Goal: Navigation & Orientation: Find specific page/section

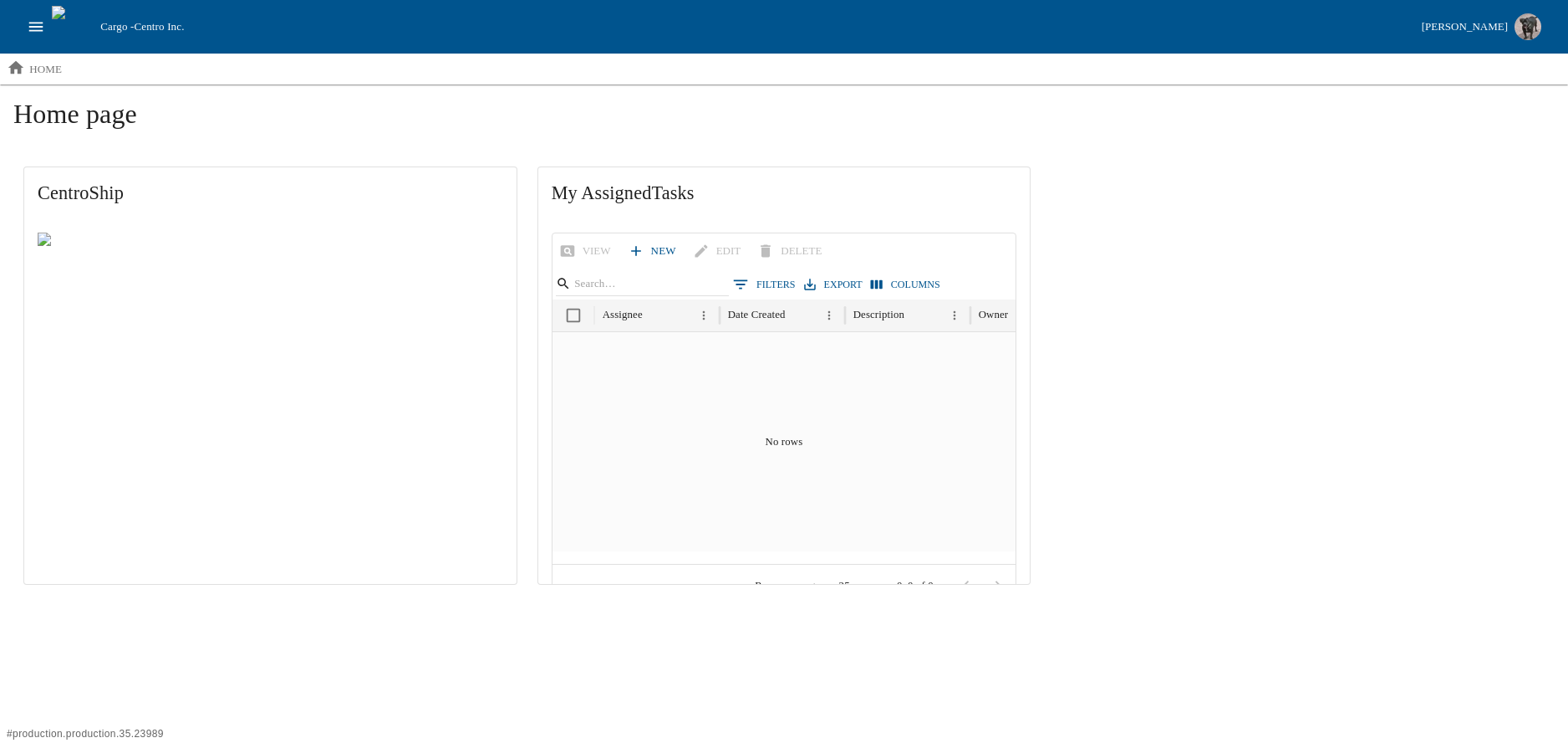
click at [22, 608] on html "Cargo - Centro Inc. [PERSON_NAME] home Home page CentroShip My Assigned Tasks V…" at bounding box center [784, 304] width 1568 height 608
click at [38, 17] on icon "open drawer" at bounding box center [35, 26] width 18 height 18
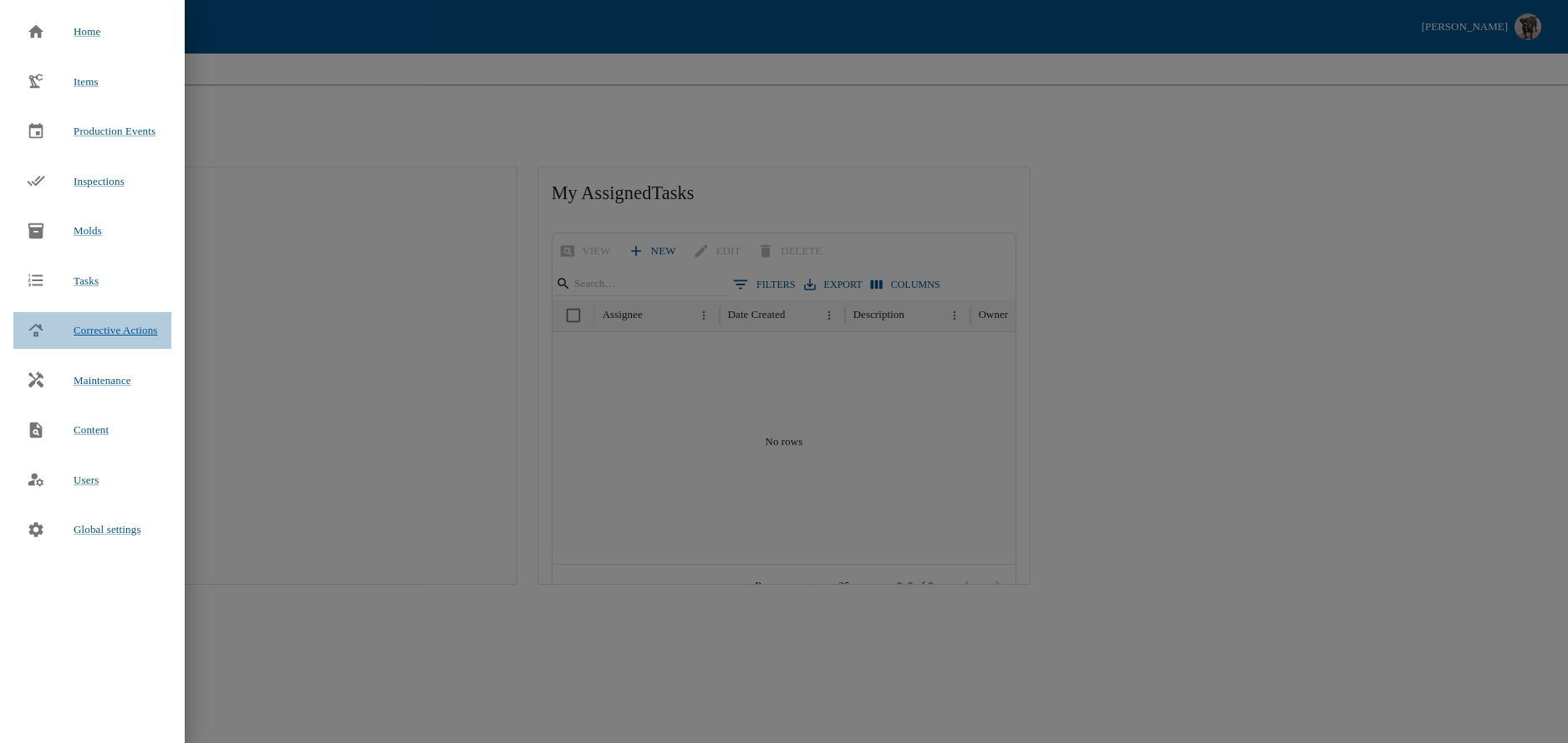
click at [120, 327] on span "Corrective Actions" at bounding box center [116, 330] width 85 height 13
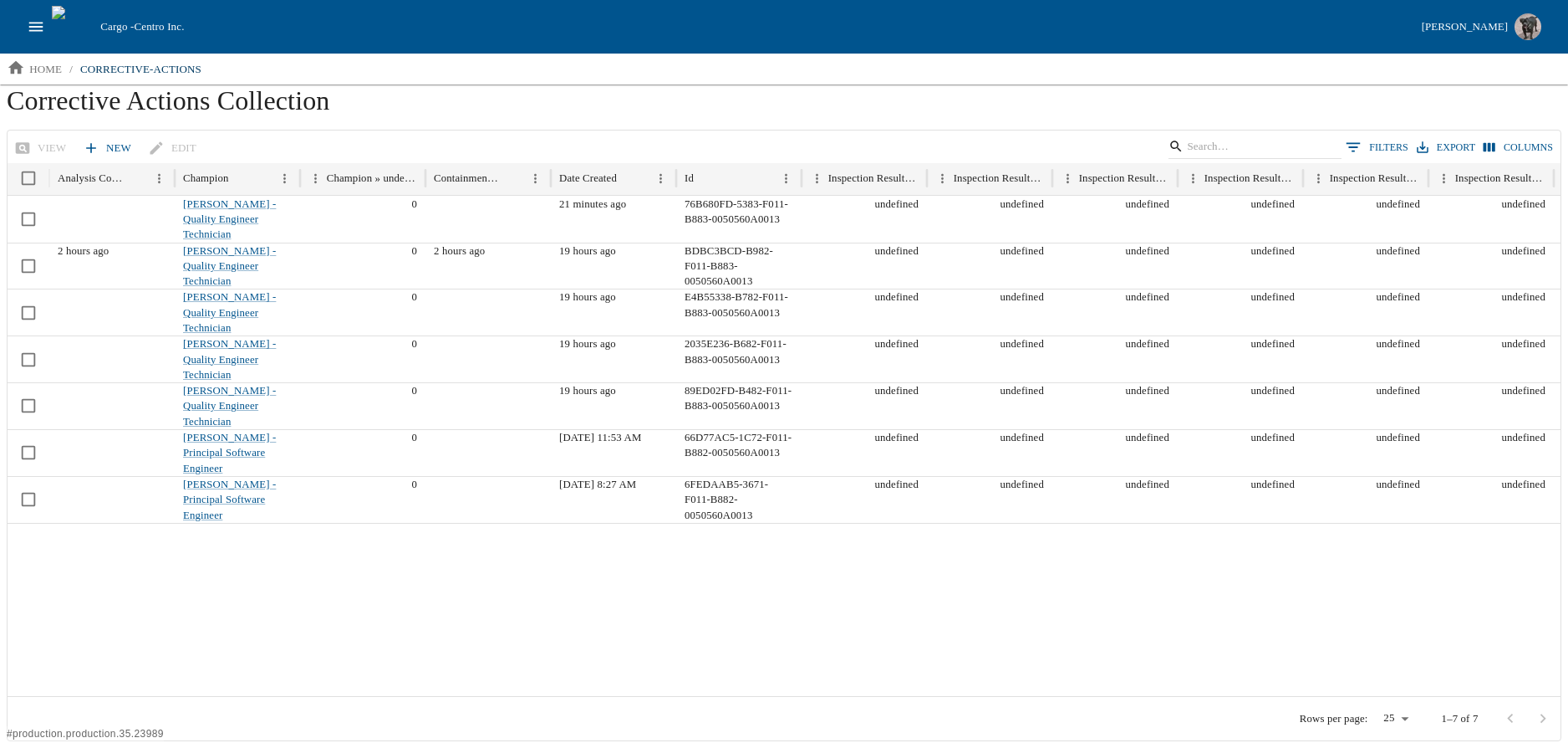
click at [41, 35] on icon "open drawer" at bounding box center [35, 26] width 18 height 18
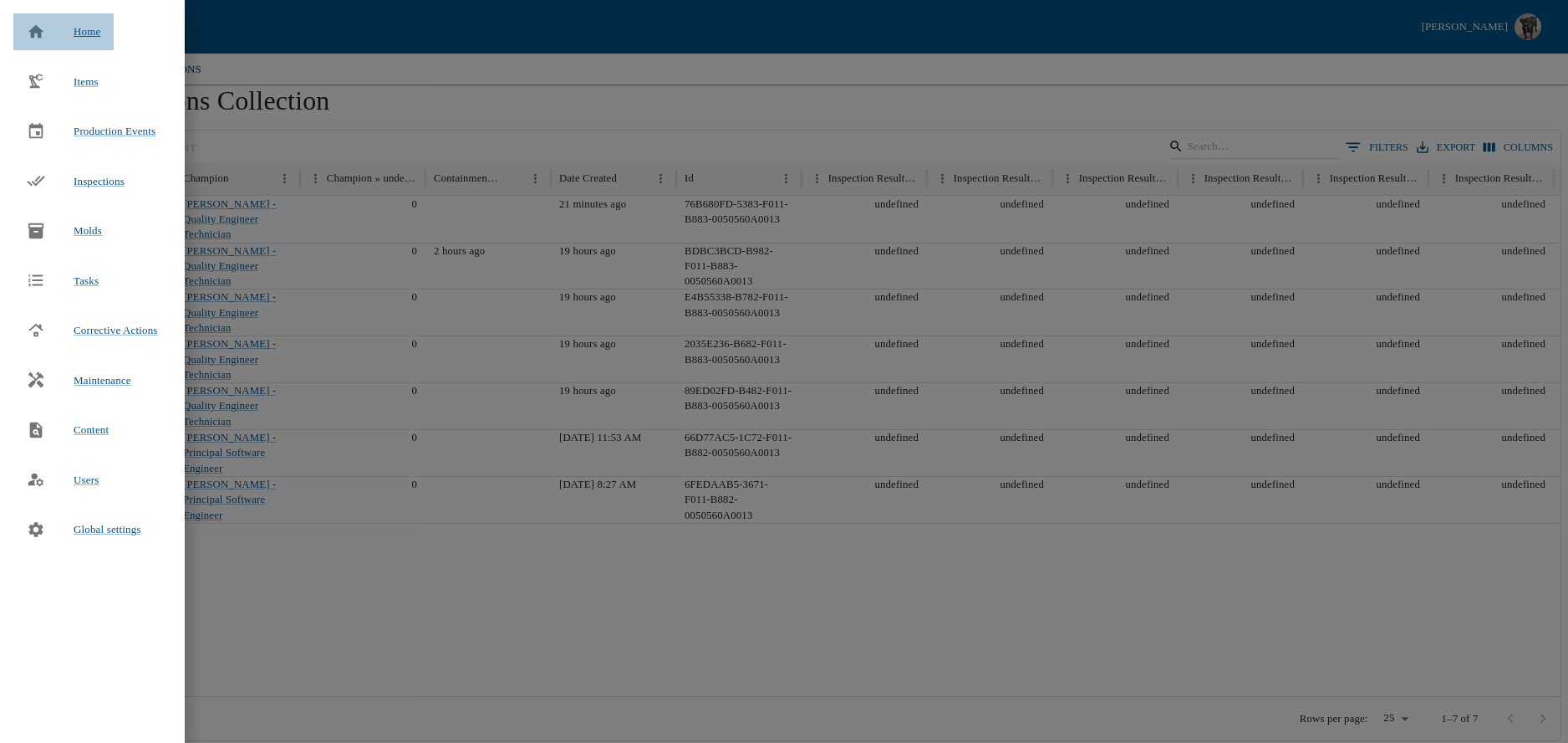
click at [76, 37] on span "Home" at bounding box center [86, 31] width 27 height 16
